Goal: Task Accomplishment & Management: Use online tool/utility

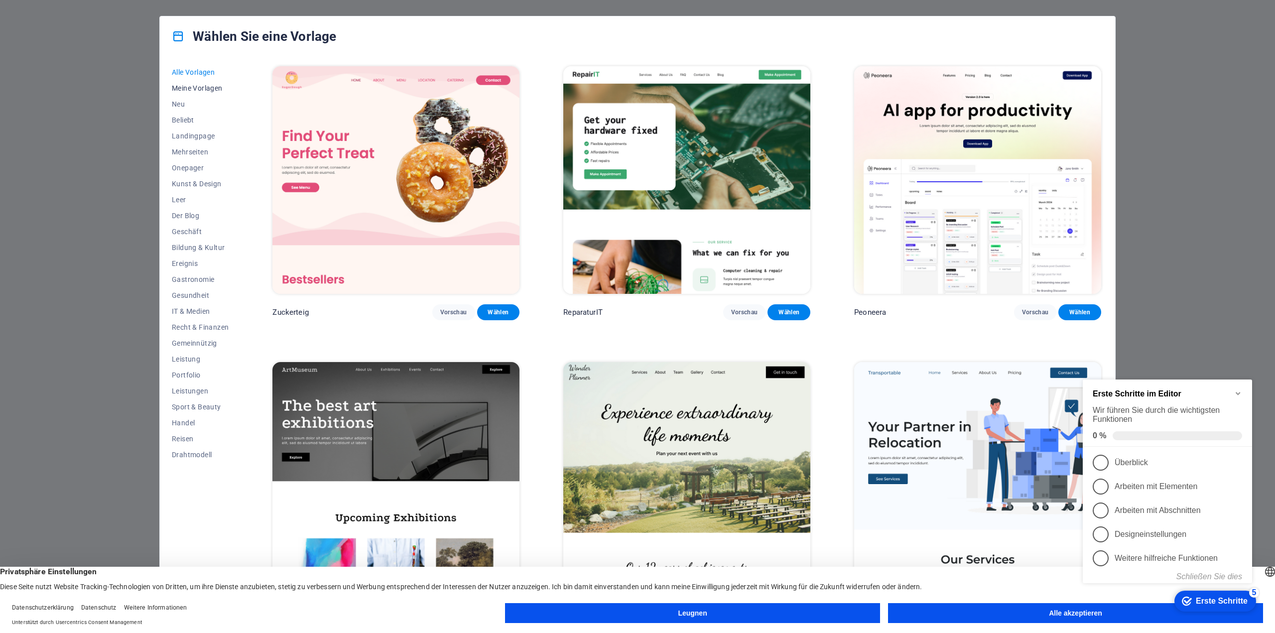
click at [183, 83] on button "Meine Vorlagen" at bounding box center [200, 88] width 57 height 16
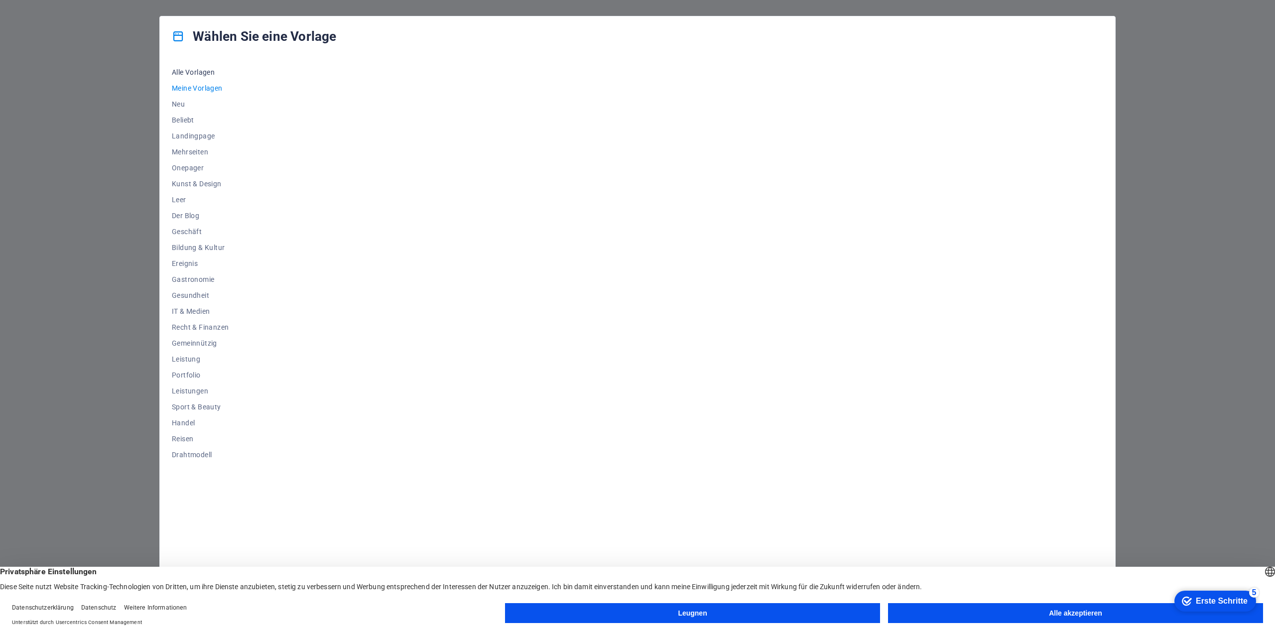
click at [192, 73] on font "Alle Vorlagen" at bounding box center [193, 72] width 43 height 8
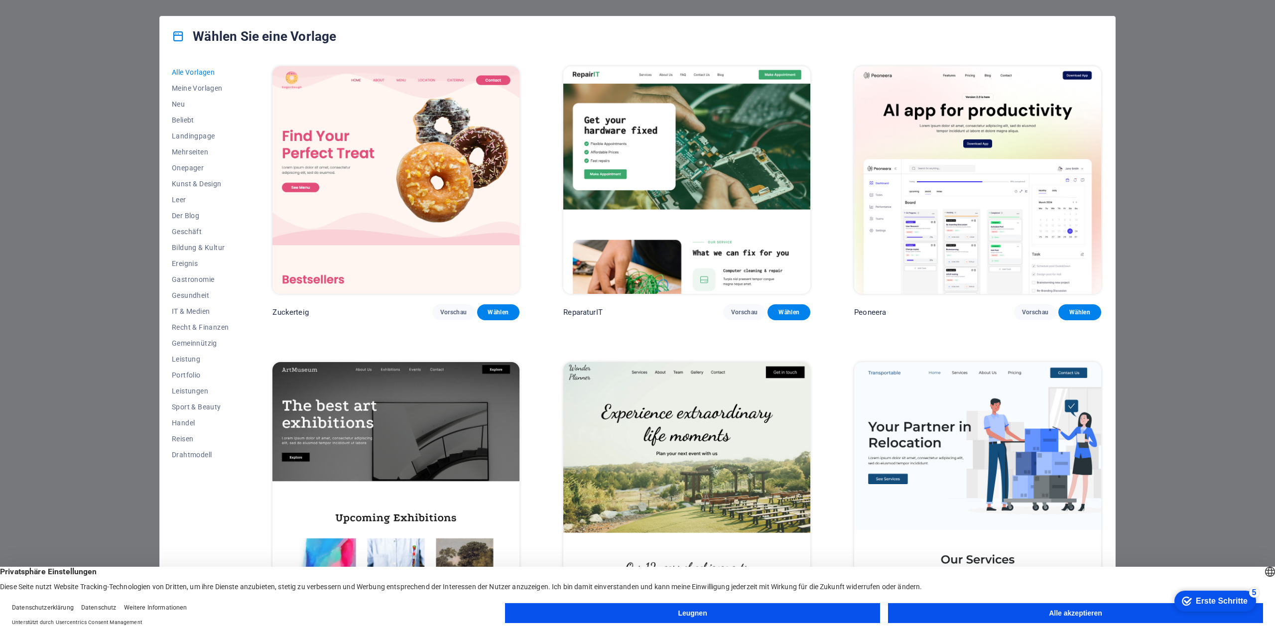
click at [1078, 614] on font "Alle akzeptieren" at bounding box center [1075, 613] width 53 height 8
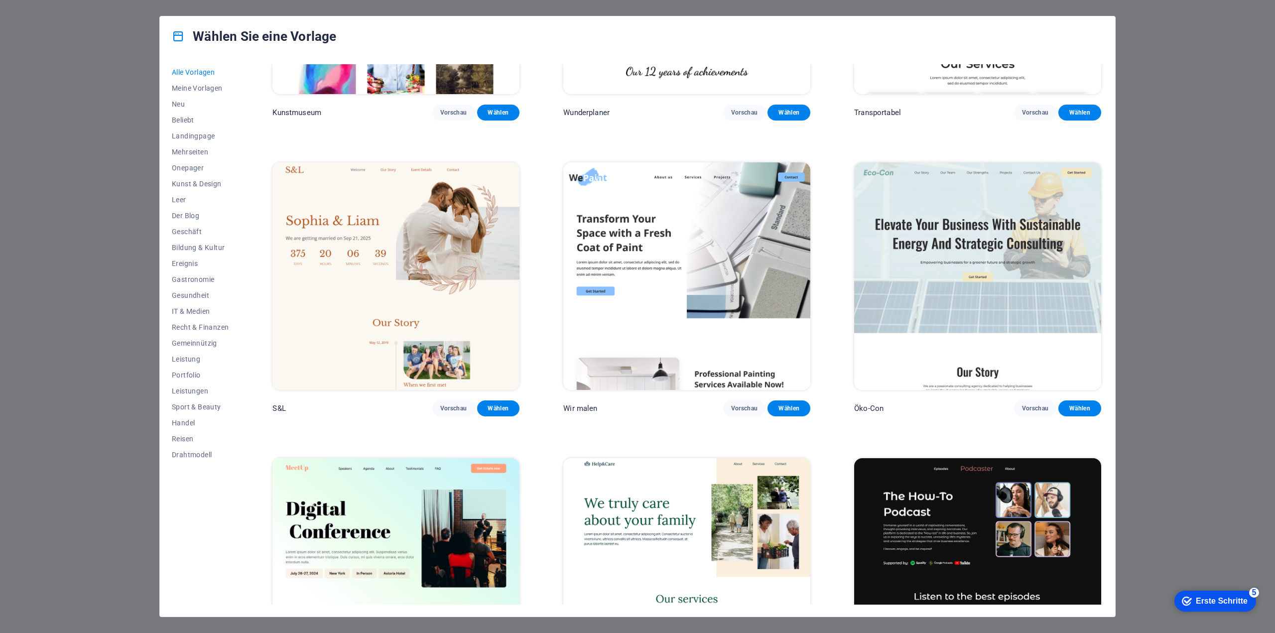
scroll to position [498, 0]
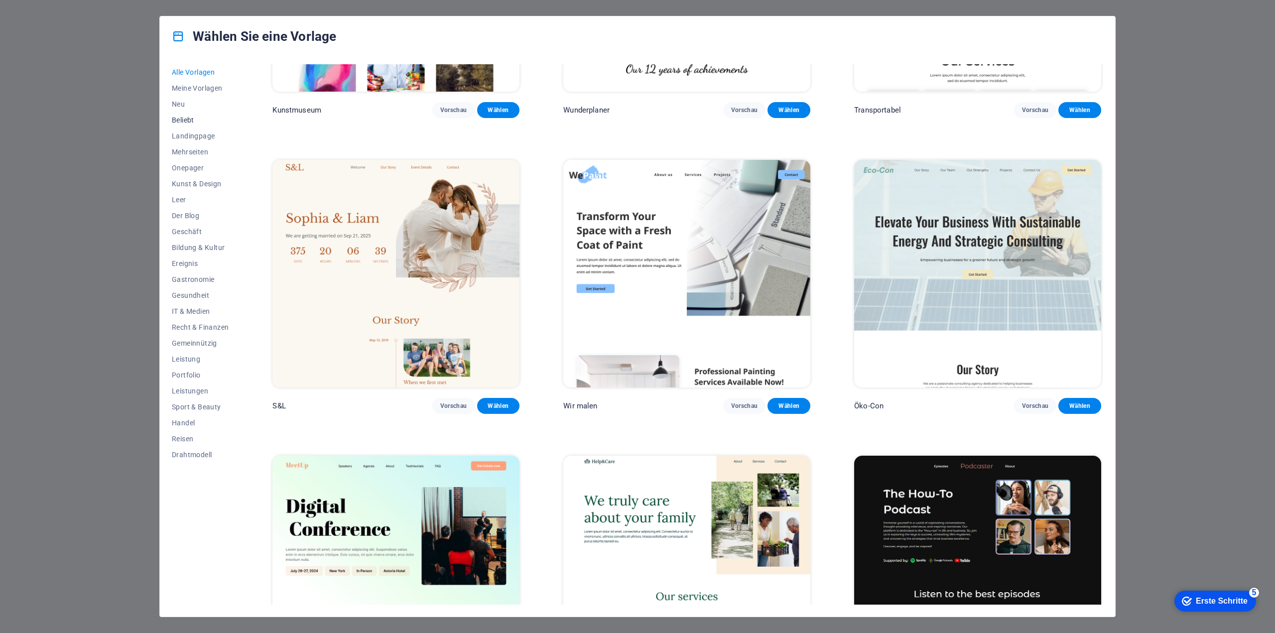
click at [181, 116] on font "Beliebt" at bounding box center [183, 120] width 22 height 8
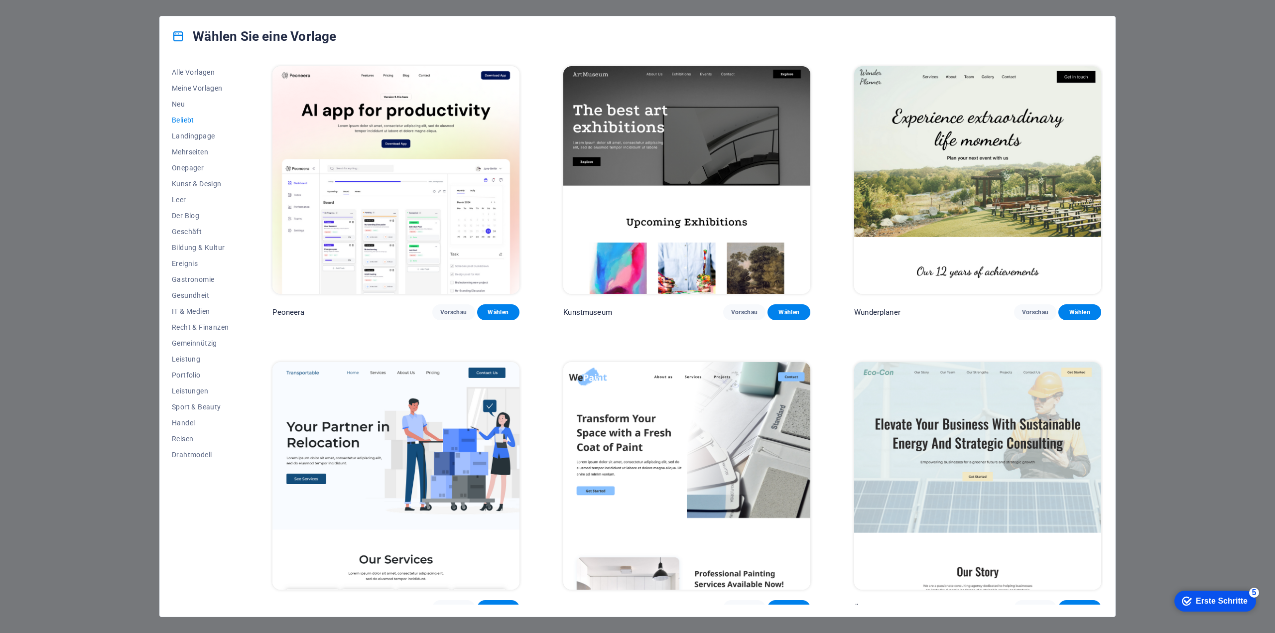
scroll to position [50, 0]
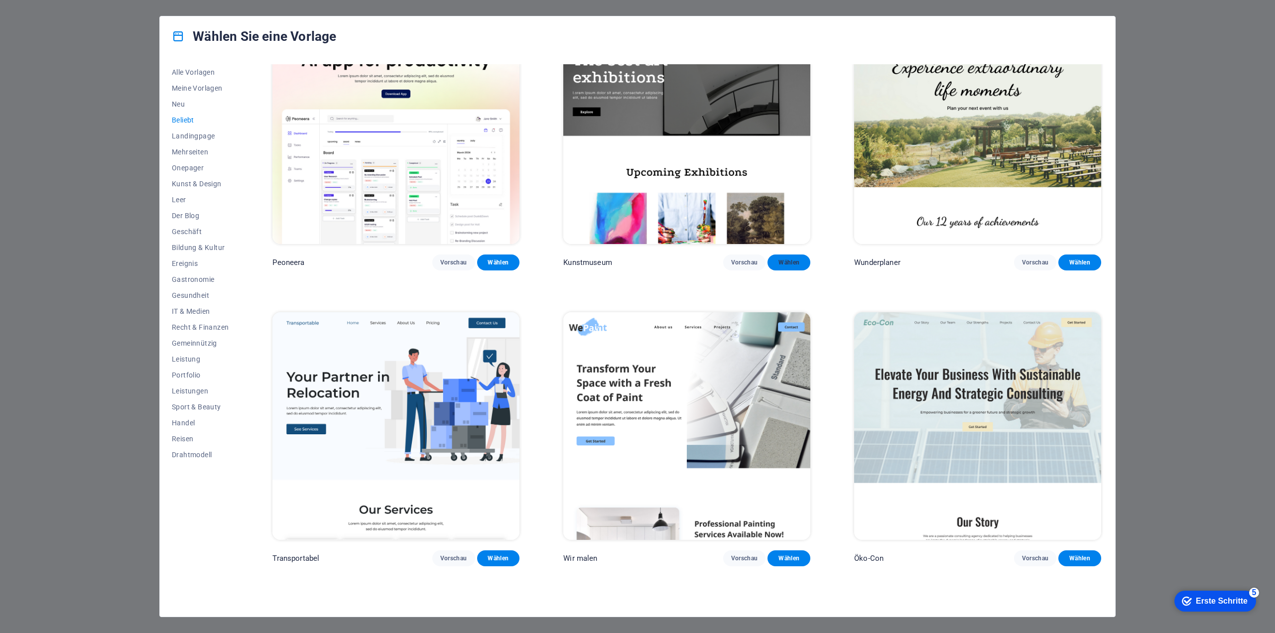
click at [795, 259] on font "Wählen" at bounding box center [789, 262] width 21 height 7
